Goal: Task Accomplishment & Management: Manage account settings

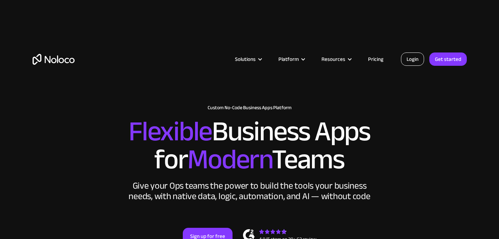
click at [413, 58] on link "Login" at bounding box center [412, 59] width 23 height 13
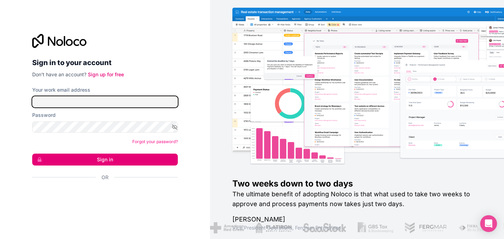
type input "office@alliancenw.org"
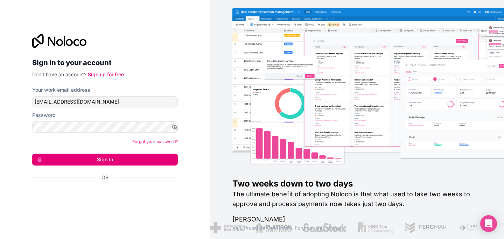
click at [113, 159] on button "Sign in" at bounding box center [105, 160] width 146 height 12
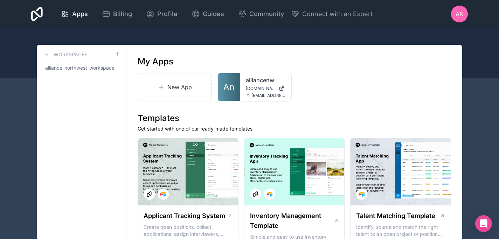
click at [122, 15] on span "Billing" at bounding box center [122, 14] width 19 height 10
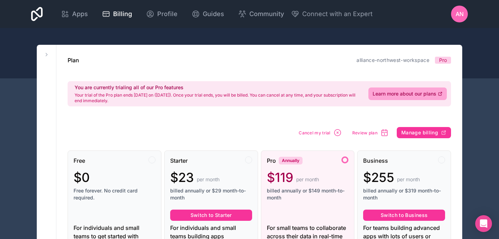
click at [424, 133] on span "Manage billing" at bounding box center [419, 133] width 37 height 6
